Goal: Navigation & Orientation: Find specific page/section

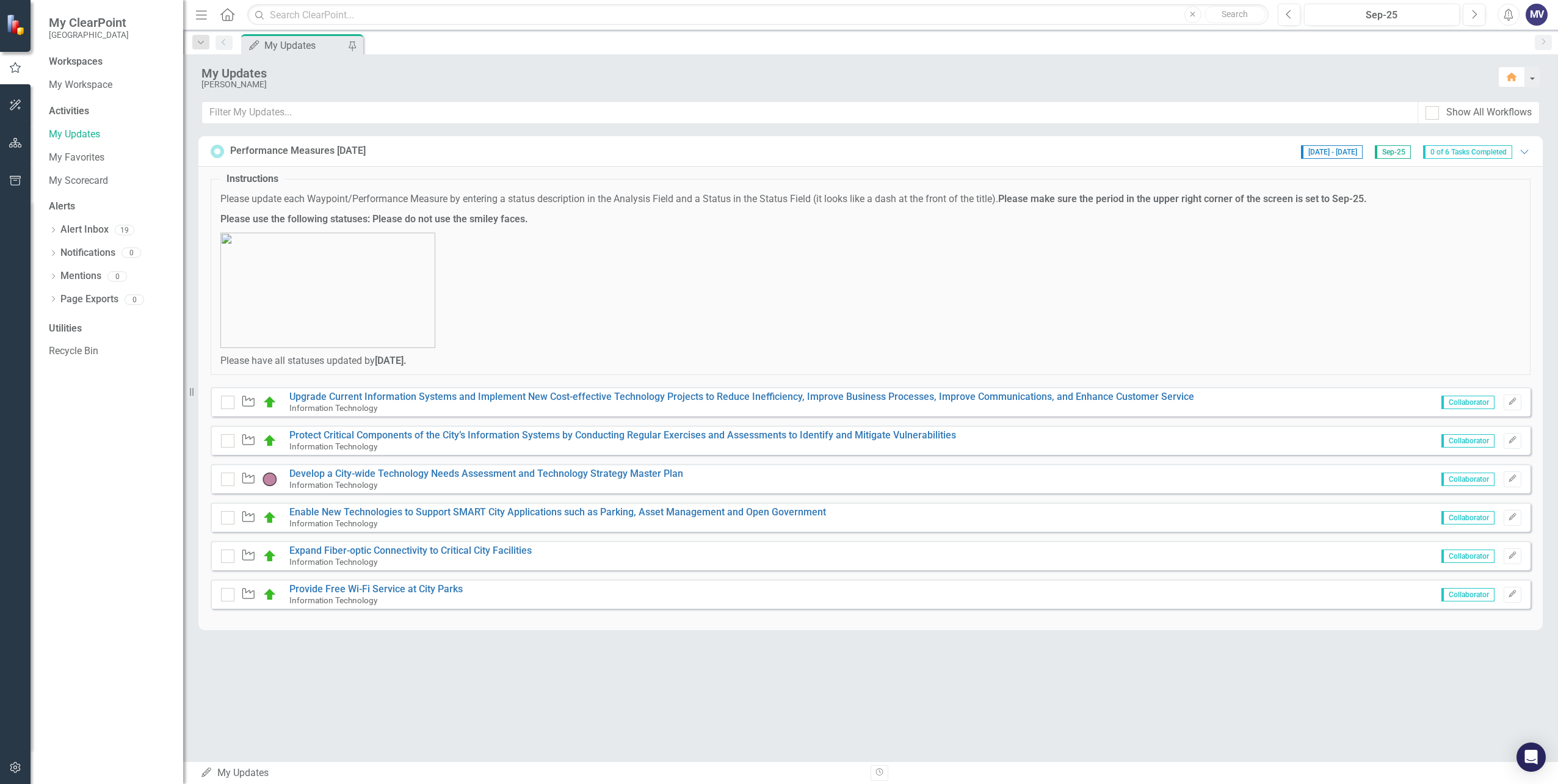
click at [79, 108] on div "Activities" at bounding box center [110, 111] width 122 height 14
click at [106, 182] on link "My Scorecard" at bounding box center [110, 181] width 122 height 14
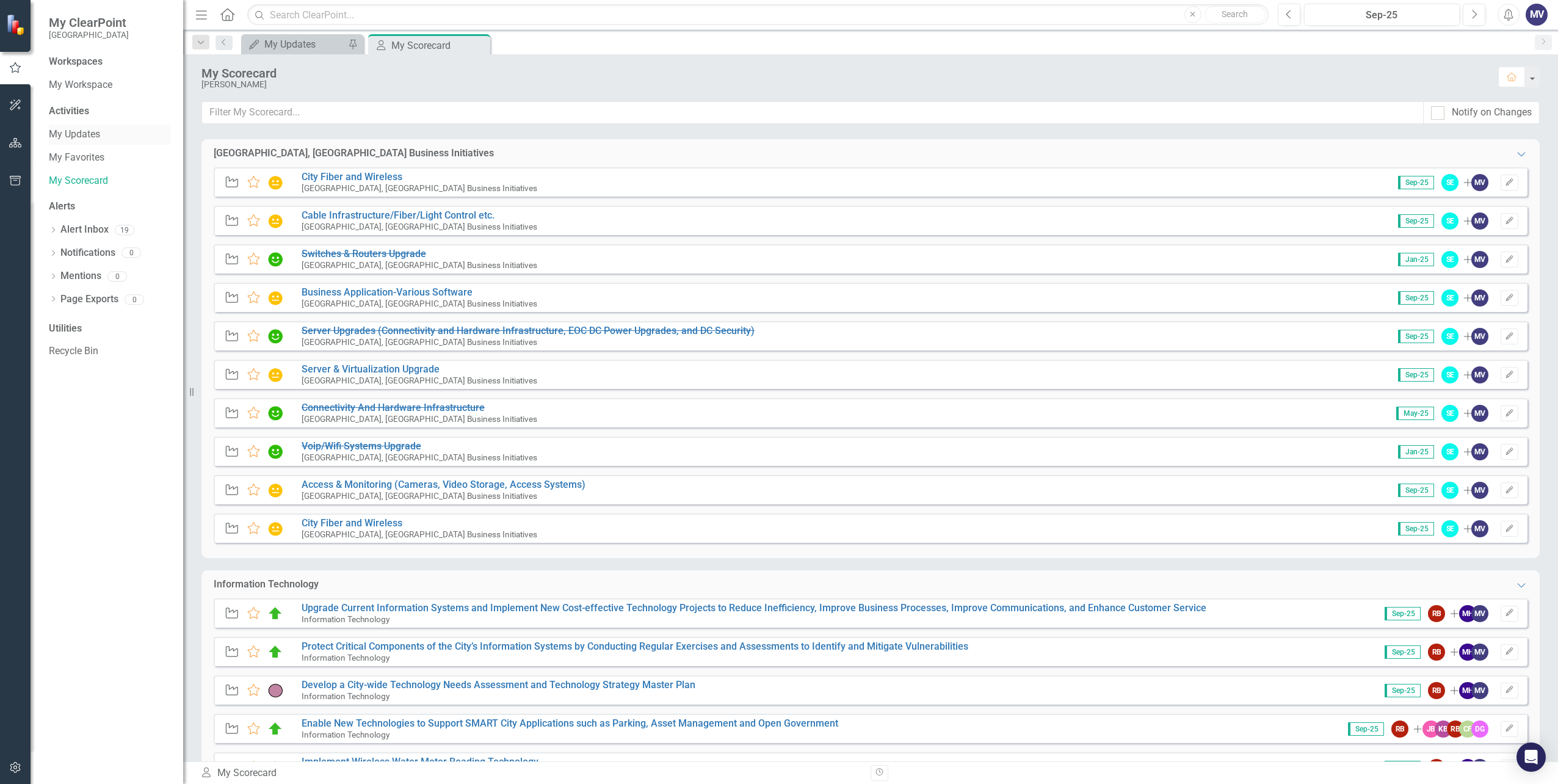
click at [89, 137] on link "My Updates" at bounding box center [110, 134] width 122 height 14
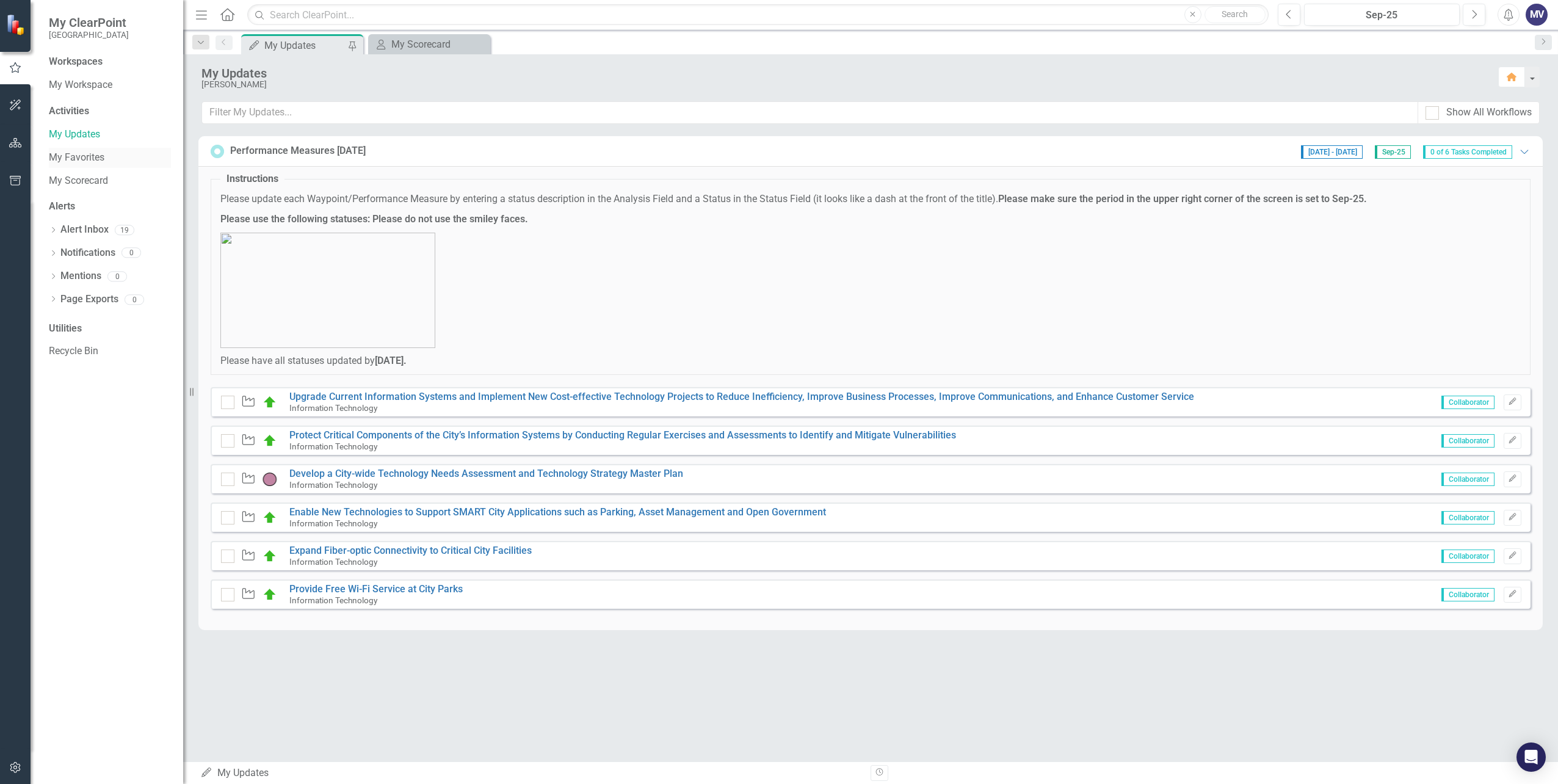
click at [94, 159] on link "My Favorites" at bounding box center [110, 157] width 122 height 14
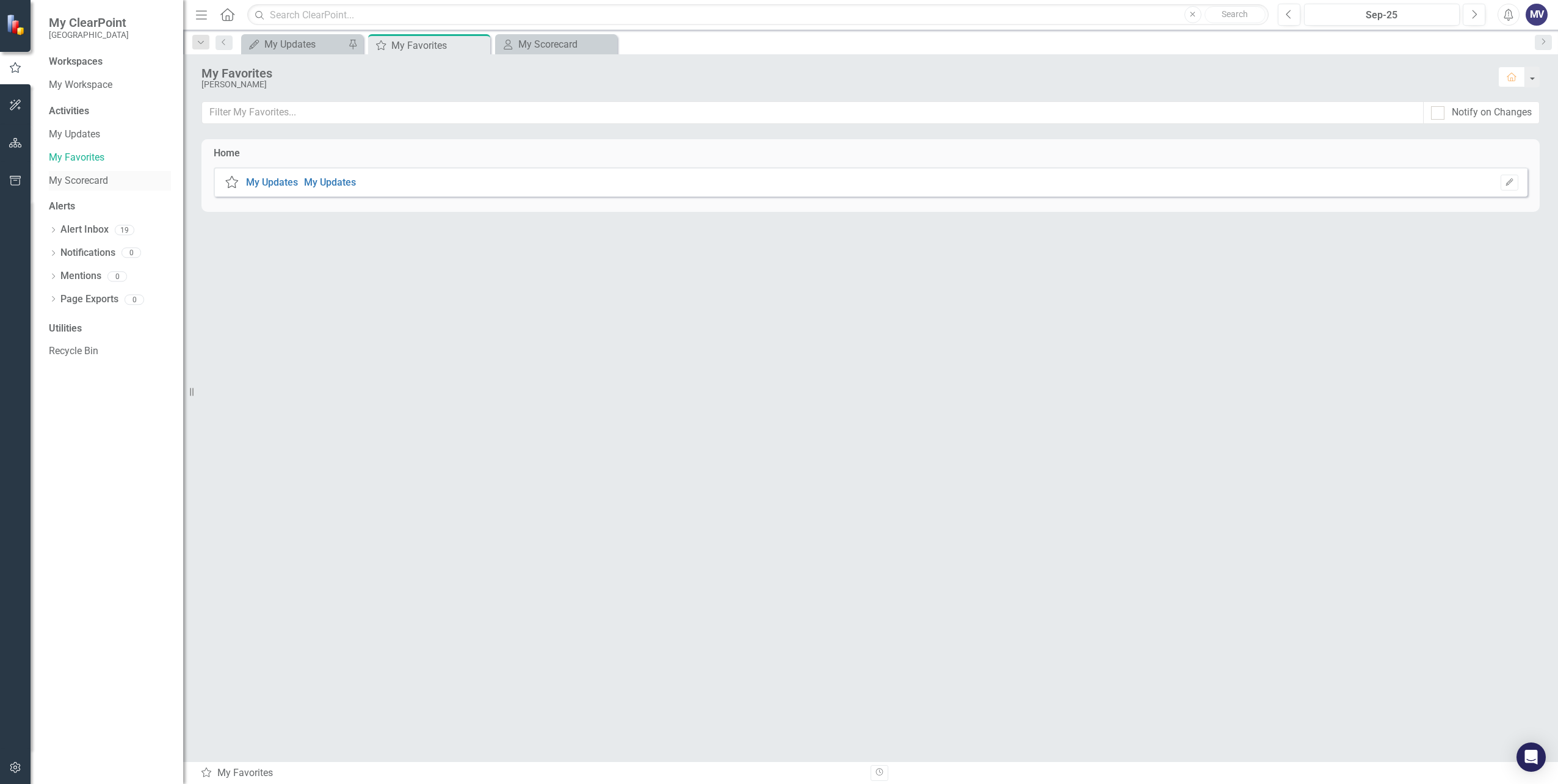
click at [96, 177] on link "My Scorecard" at bounding box center [110, 181] width 122 height 14
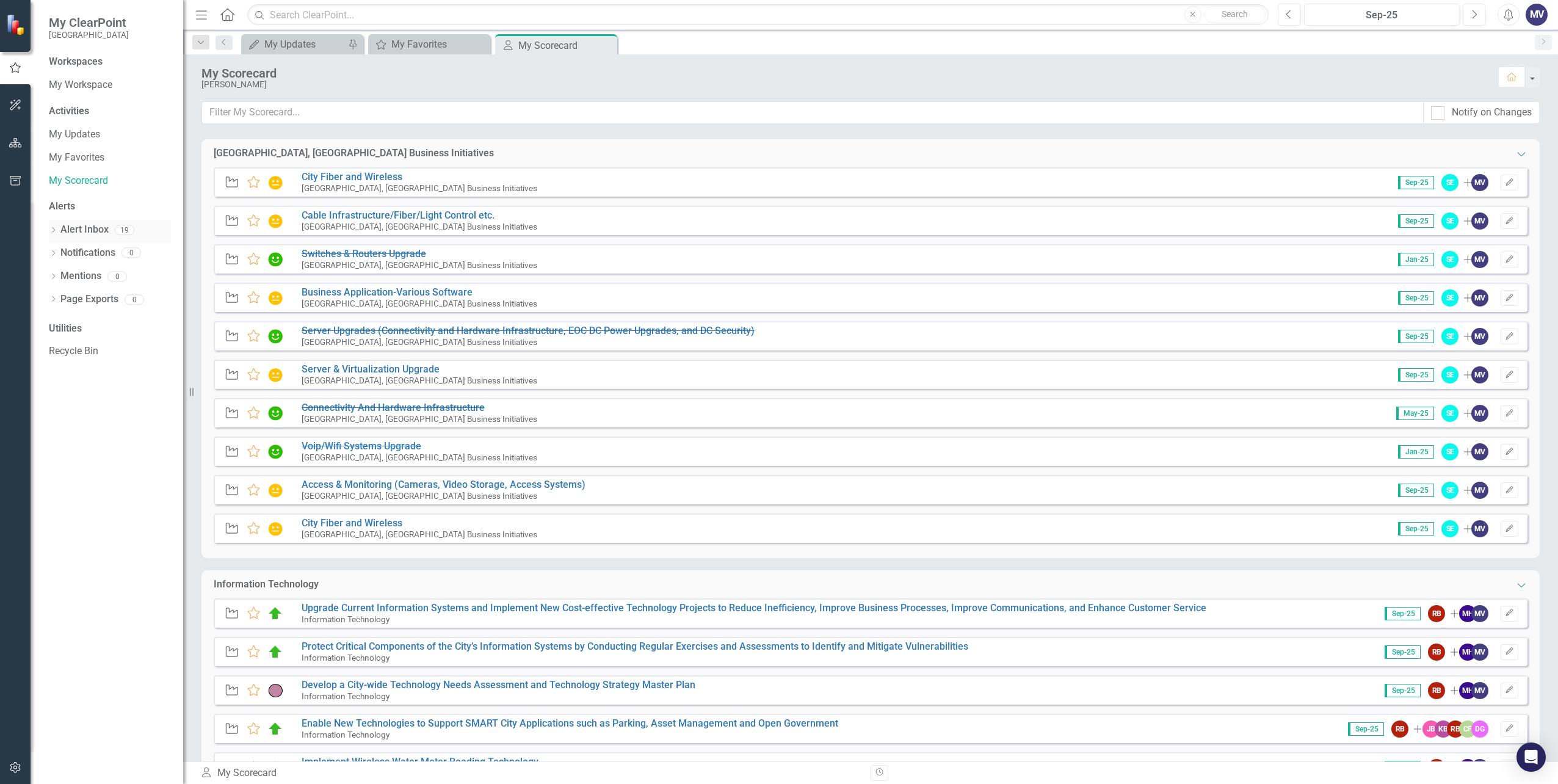
click at [96, 230] on link "Alert Inbox" at bounding box center [84, 230] width 48 height 14
